Goal: Task Accomplishment & Management: Manage account settings

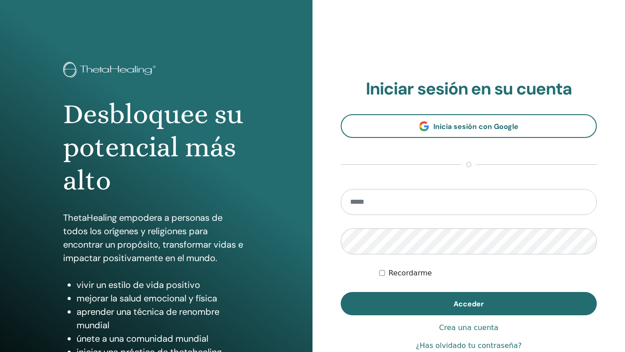
type input "**********"
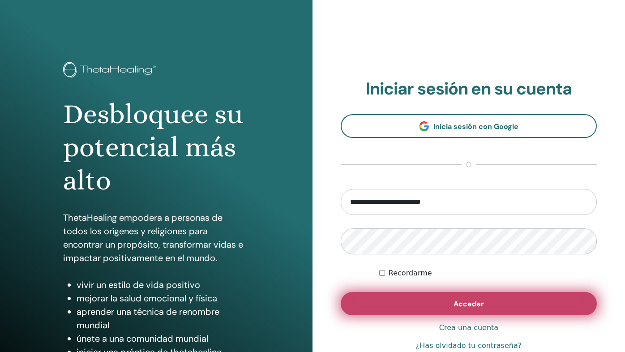
click at [391, 308] on button "Acceder" at bounding box center [469, 303] width 256 height 23
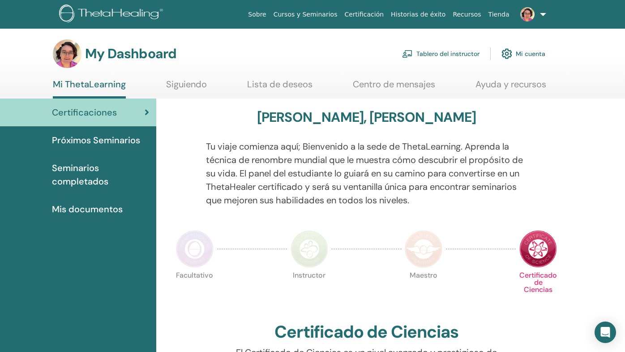
click at [462, 56] on link "Tablero del instructor" at bounding box center [440, 54] width 77 height 20
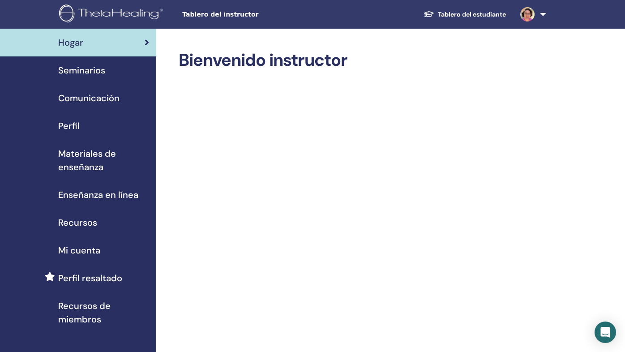
click at [90, 69] on span "Seminarios" at bounding box center [81, 70] width 47 height 13
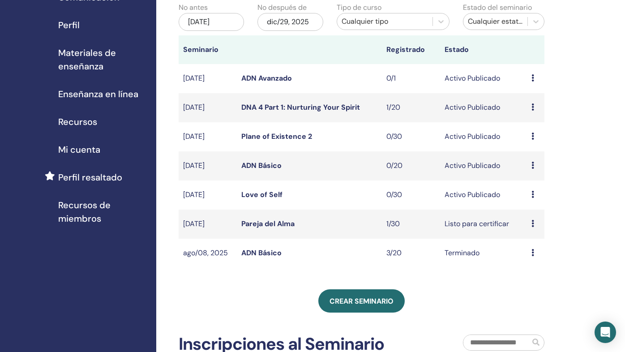
scroll to position [103, 0]
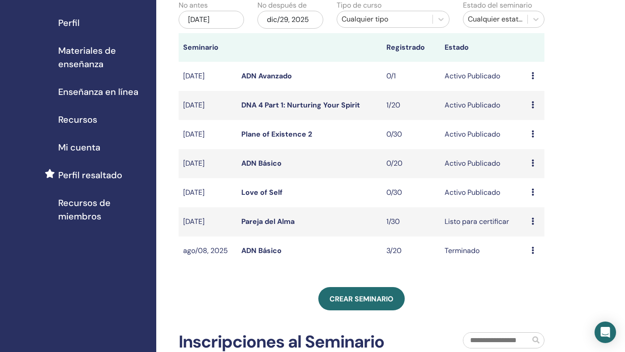
click at [529, 220] on td "Avance Editar asistentes Cancelar" at bounding box center [535, 221] width 17 height 29
click at [533, 222] on icon at bounding box center [532, 221] width 3 height 7
click at [521, 256] on link "asistentes" at bounding box center [532, 255] width 34 height 9
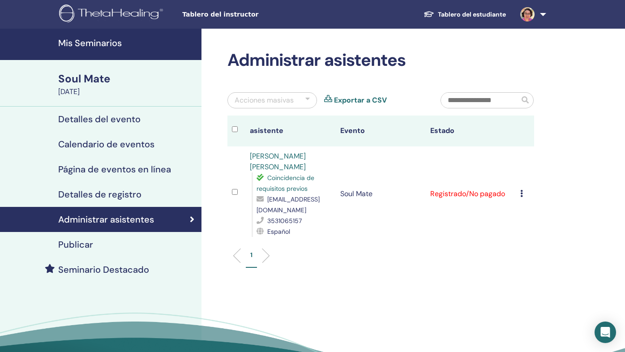
click at [520, 190] on icon at bounding box center [521, 193] width 3 height 7
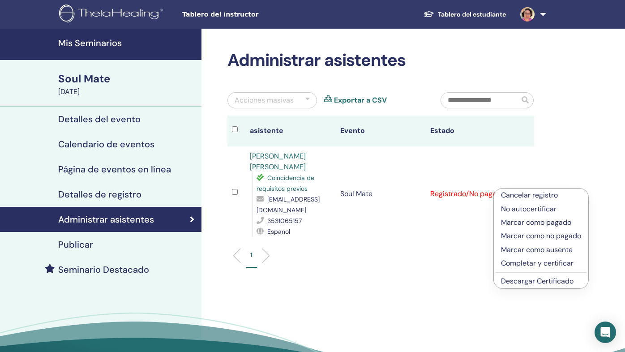
click at [527, 222] on p "Marcar como pagado" at bounding box center [541, 222] width 80 height 11
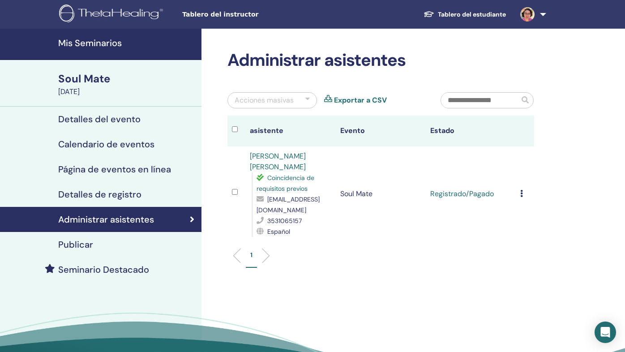
click at [523, 190] on div "Cancelar registro No autocertificar Marcar como pagado Marcar como no pagado Ma…" at bounding box center [524, 193] width 9 height 11
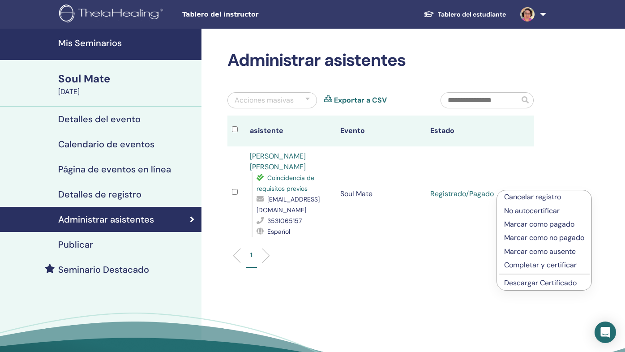
click at [530, 262] on p "Completar y certificar" at bounding box center [544, 265] width 80 height 11
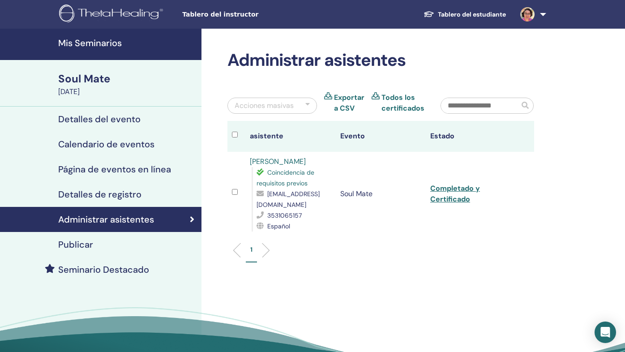
click at [393, 106] on link "Todos los certificados" at bounding box center [404, 102] width 46 height 21
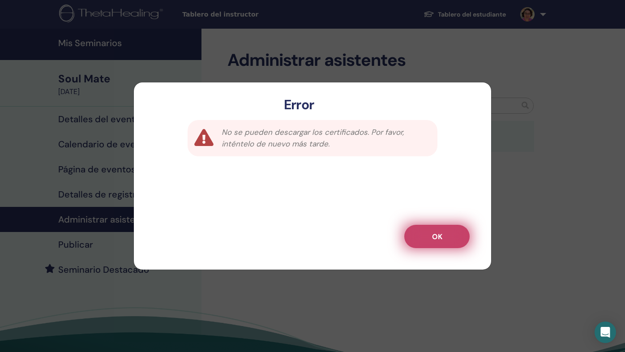
click at [443, 236] on button "OK" at bounding box center [436, 236] width 65 height 23
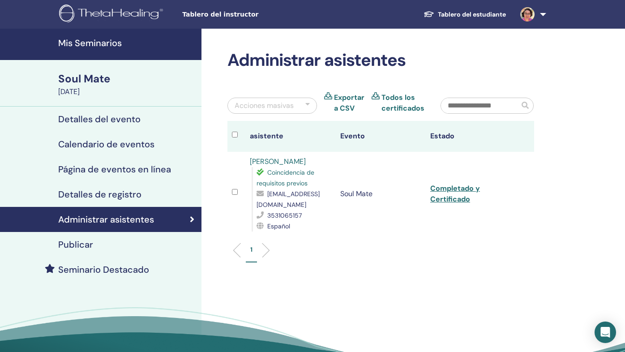
click at [308, 105] on div at bounding box center [307, 105] width 4 height 11
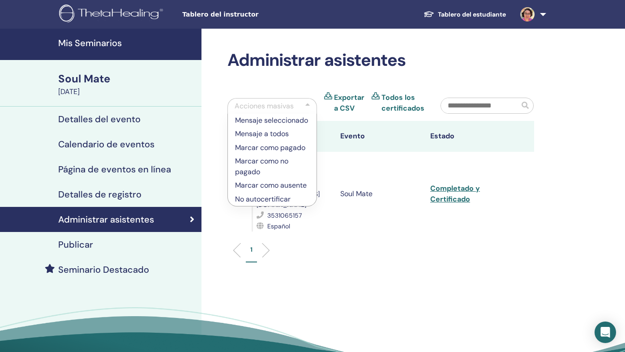
click at [350, 221] on td "Soul Mate" at bounding box center [381, 194] width 90 height 84
click at [265, 258] on ul "1" at bounding box center [380, 253] width 291 height 17
click at [319, 229] on div "Español" at bounding box center [293, 226] width 74 height 11
click at [330, 117] on div "Acciones masivas Mensaje seleccionado Mensaje a todos Marcar como pagado Marcar…" at bounding box center [327, 106] width 213 height 29
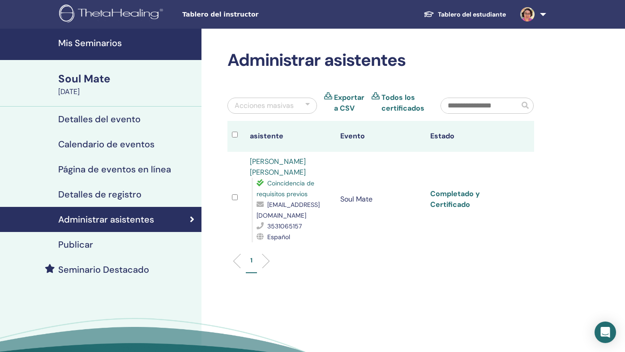
click at [451, 200] on link "Completado y Certificado" at bounding box center [455, 199] width 50 height 20
